Goal: Task Accomplishment & Management: Manage account settings

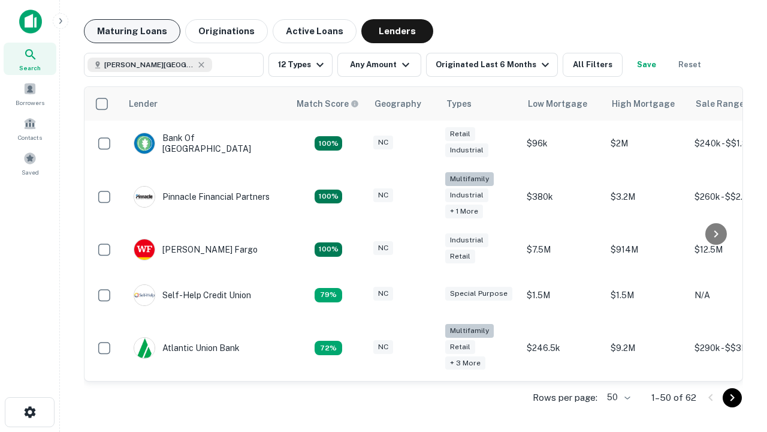
click at [132, 31] on button "Maturing Loans" at bounding box center [132, 31] width 97 height 24
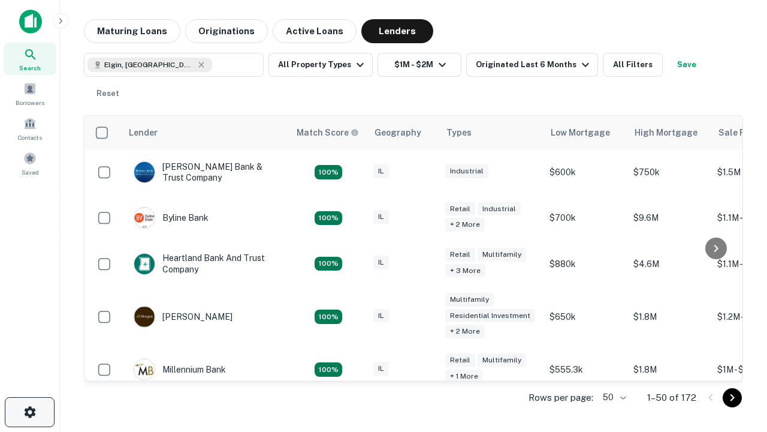
click at [29, 412] on icon "button" at bounding box center [30, 412] width 14 height 14
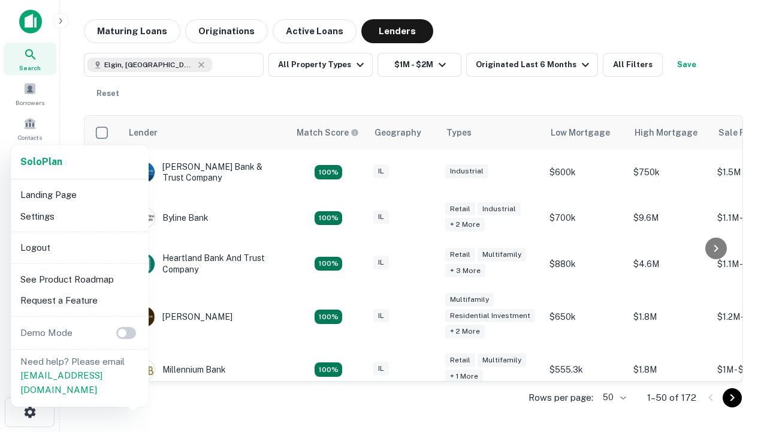
click at [79, 247] on li "Logout" at bounding box center [80, 248] width 128 height 22
